Goal: Task Accomplishment & Management: Manage account settings

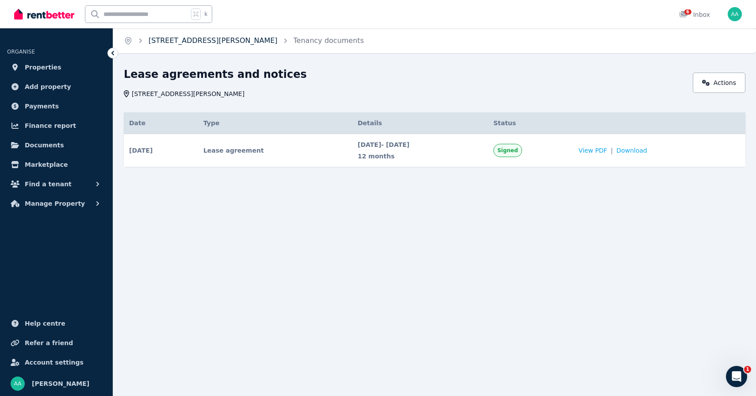
click at [161, 43] on link "[STREET_ADDRESS][PERSON_NAME]" at bounding box center [213, 40] width 129 height 8
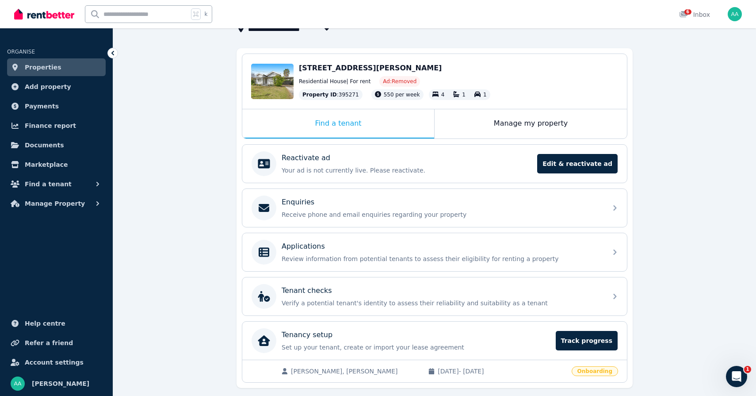
scroll to position [92, 0]
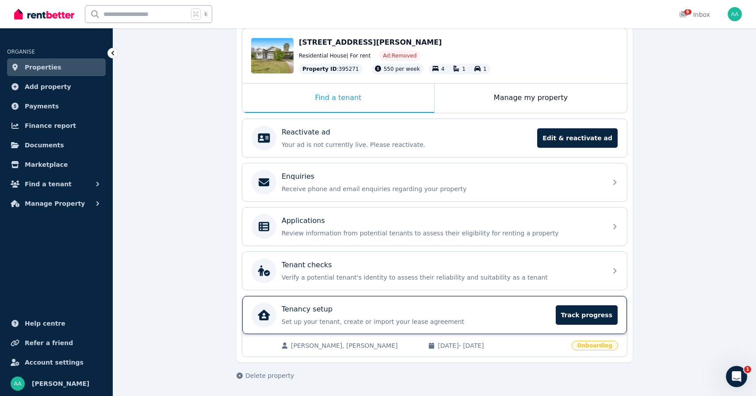
click at [321, 312] on p "Tenancy setup" at bounding box center [307, 309] width 51 height 11
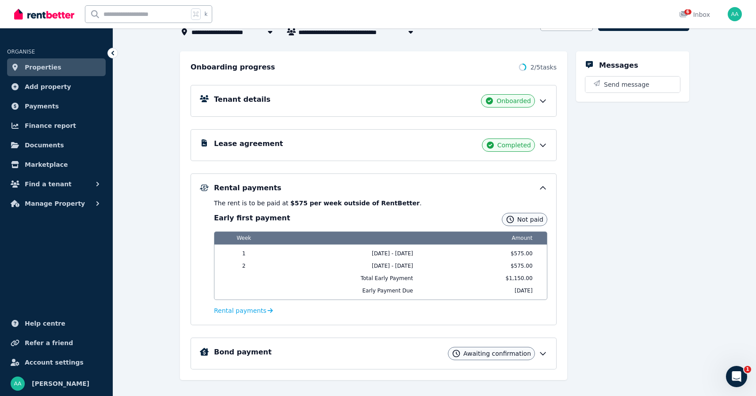
scroll to position [91, 0]
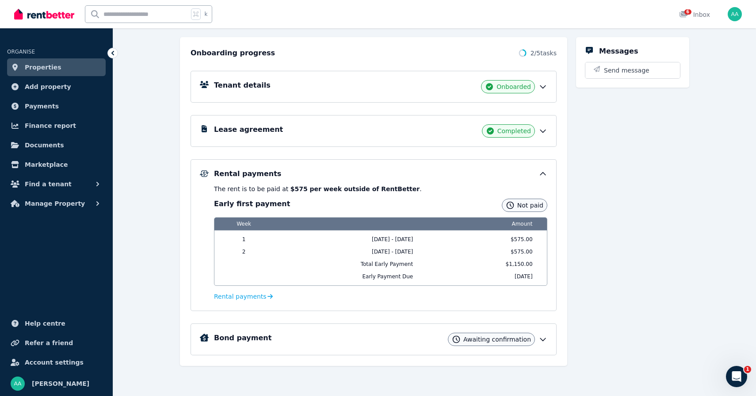
click at [442, 343] on div "Bond payment Awaiting confirmation" at bounding box center [381, 339] width 334 height 13
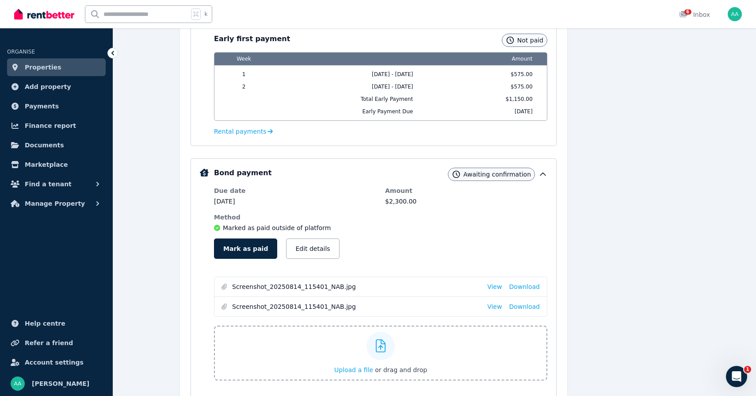
scroll to position [261, 0]
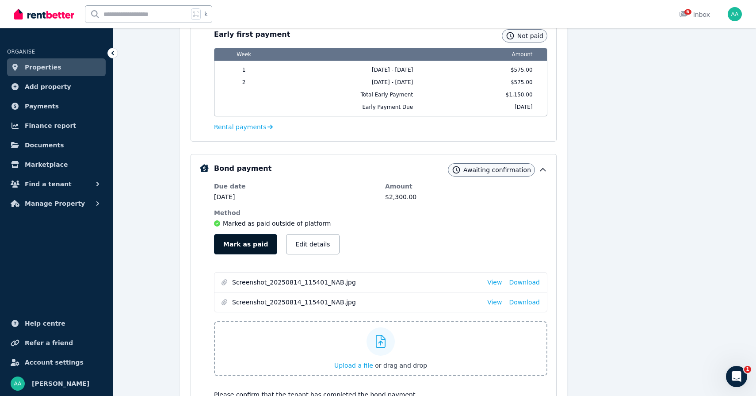
click at [235, 245] on button "Mark as paid" at bounding box center [245, 244] width 63 height 20
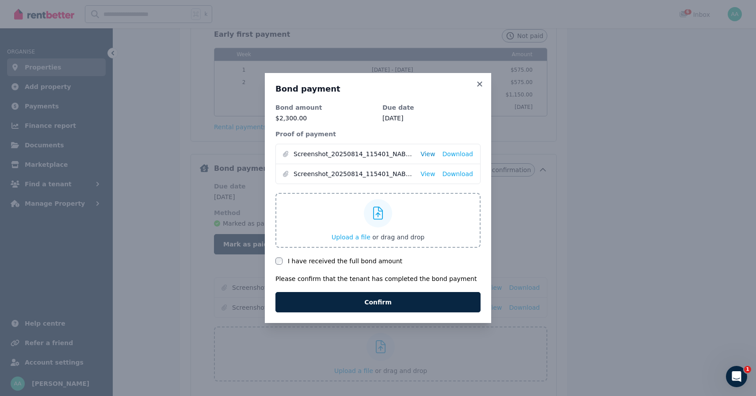
click at [430, 156] on link "View" at bounding box center [428, 154] width 15 height 9
click at [431, 177] on link "View" at bounding box center [428, 173] width 15 height 9
click at [300, 261] on label "I have received the full bond amount" at bounding box center [345, 261] width 115 height 9
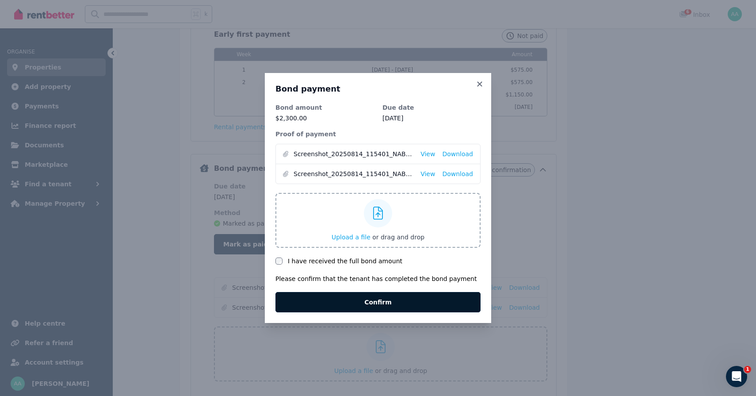
click at [333, 303] on button "Confirm" at bounding box center [378, 302] width 205 height 20
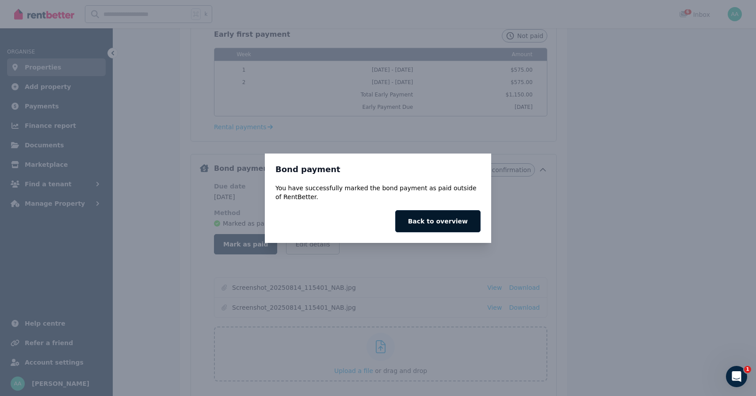
click at [451, 222] on button "Back to overview" at bounding box center [437, 221] width 85 height 22
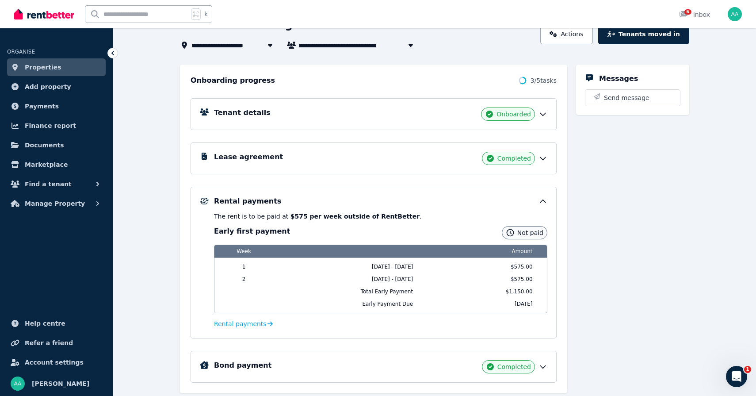
scroll to position [91, 0]
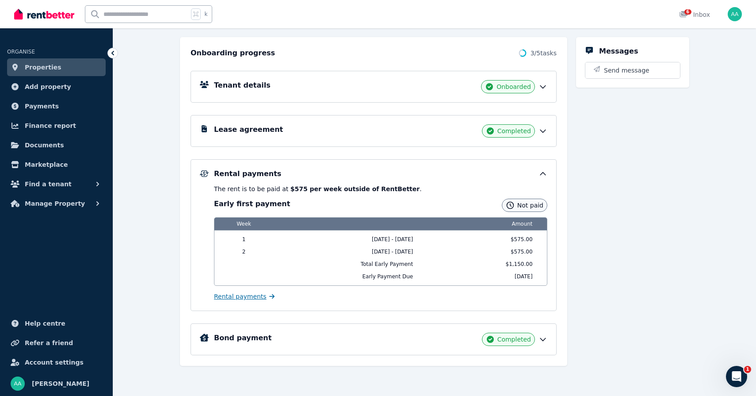
click at [245, 293] on span "Rental payments" at bounding box center [240, 296] width 53 height 9
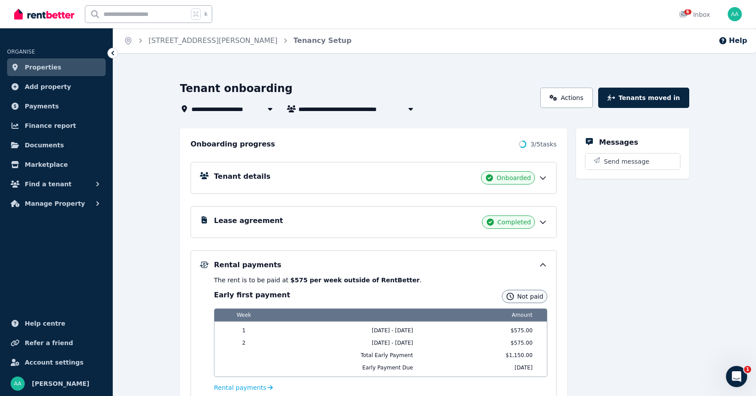
click at [377, 105] on span "[PERSON_NAME] and [PERSON_NAME]" at bounding box center [366, 109] width 134 height 11
type input "**********"
click at [431, 85] on div "Tenant onboarding" at bounding box center [357, 89] width 355 height 17
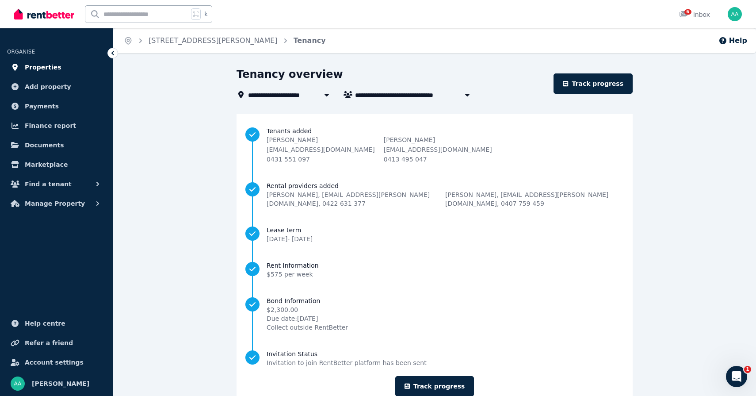
click at [56, 69] on link "Properties" at bounding box center [56, 67] width 99 height 18
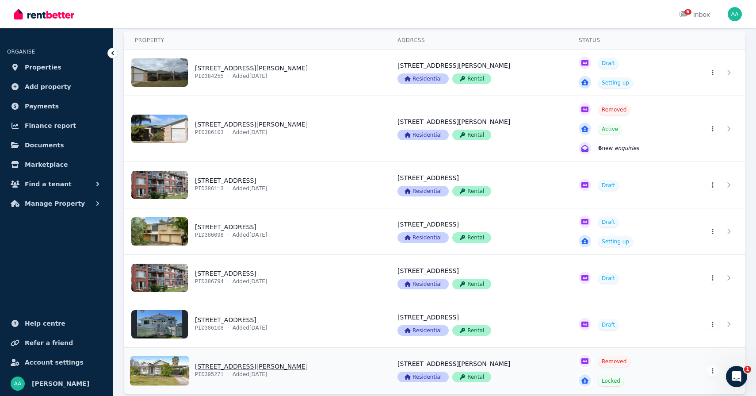
scroll to position [103, 0]
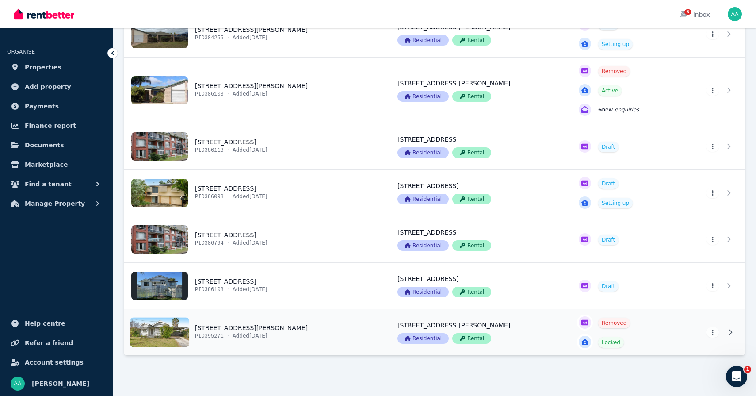
click at [607, 345] on link "View property details" at bounding box center [623, 332] width 110 height 46
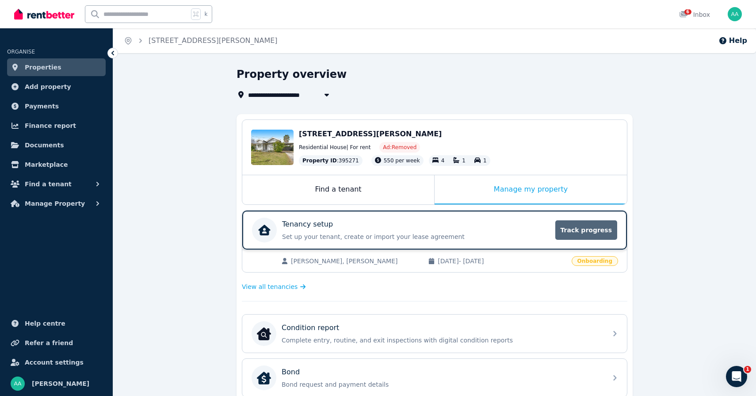
click at [598, 231] on span "Track progress" at bounding box center [587, 229] width 62 height 19
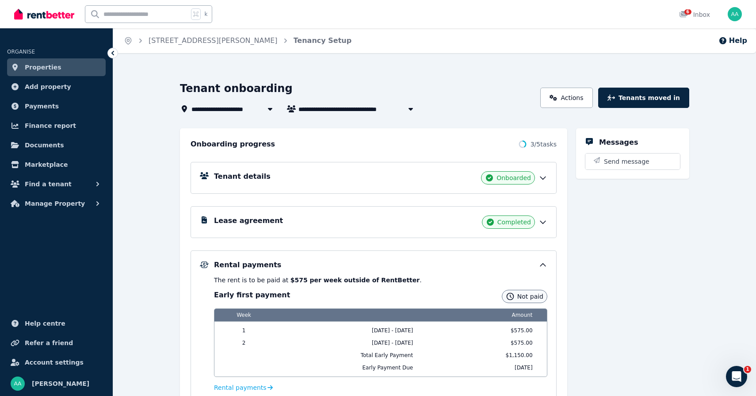
scroll to position [91, 0]
